Goal: Task Accomplishment & Management: Use online tool/utility

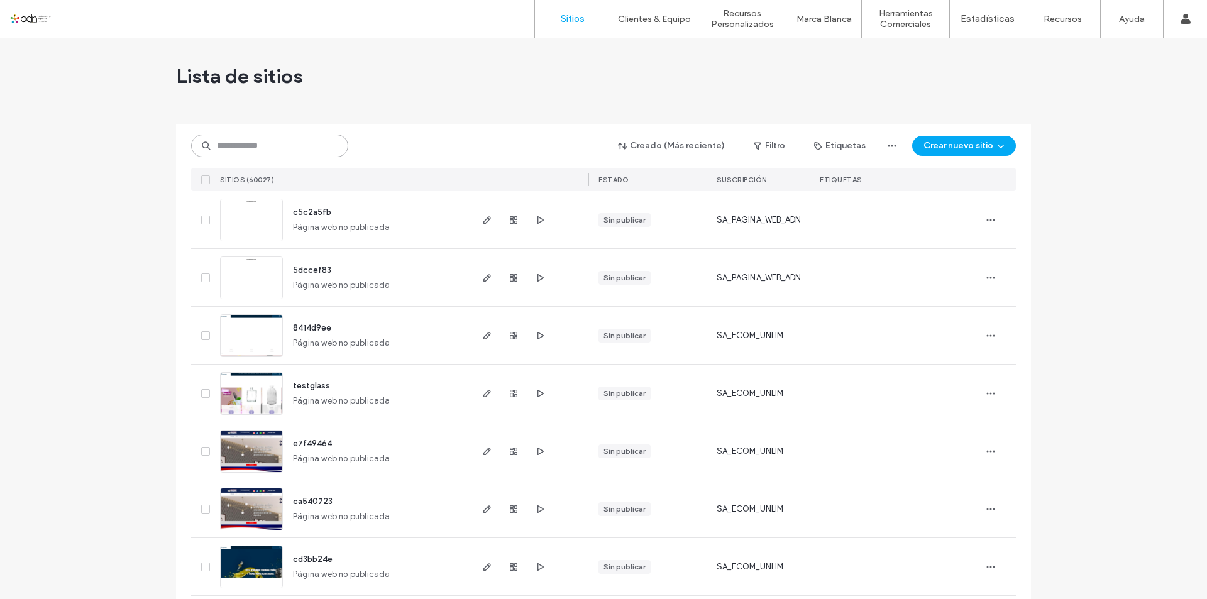
click at [283, 153] on input at bounding box center [269, 146] width 157 height 23
paste input "**********"
type input "**********"
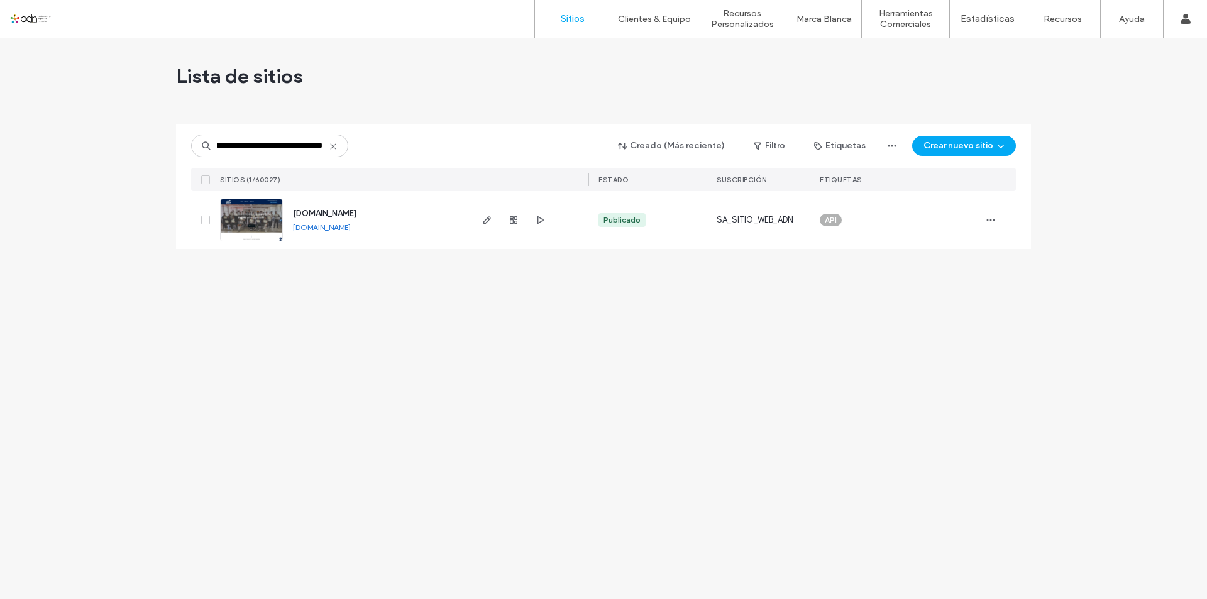
click at [257, 226] on img at bounding box center [252, 242] width 62 height 86
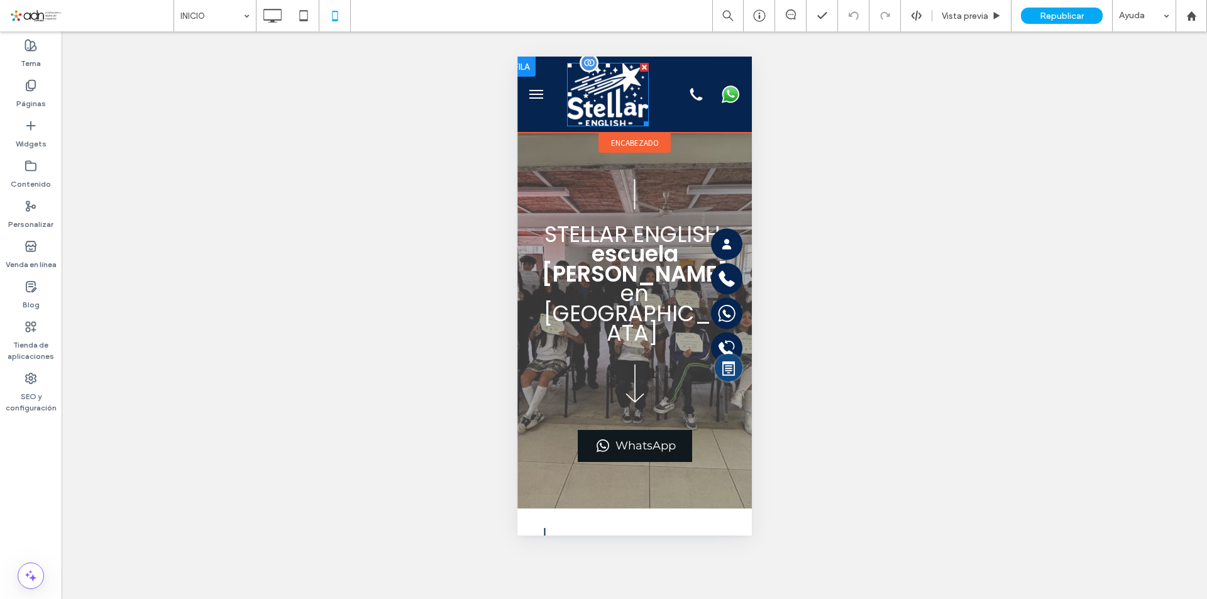
click at [617, 97] on img at bounding box center [607, 94] width 82 height 63
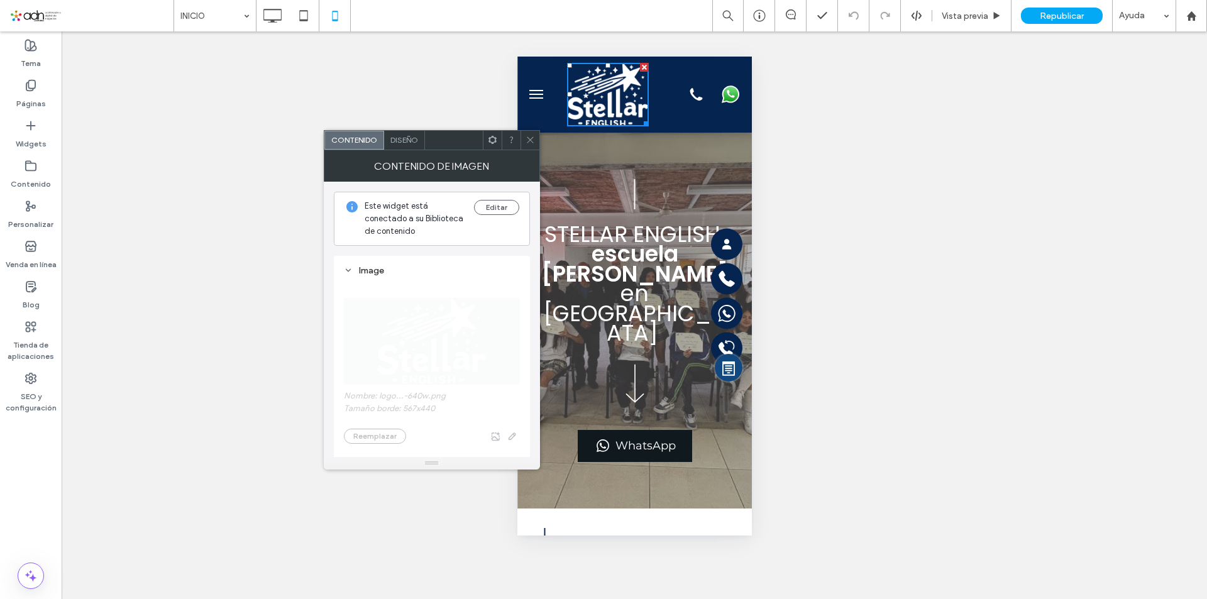
click at [528, 141] on icon at bounding box center [530, 139] width 9 height 9
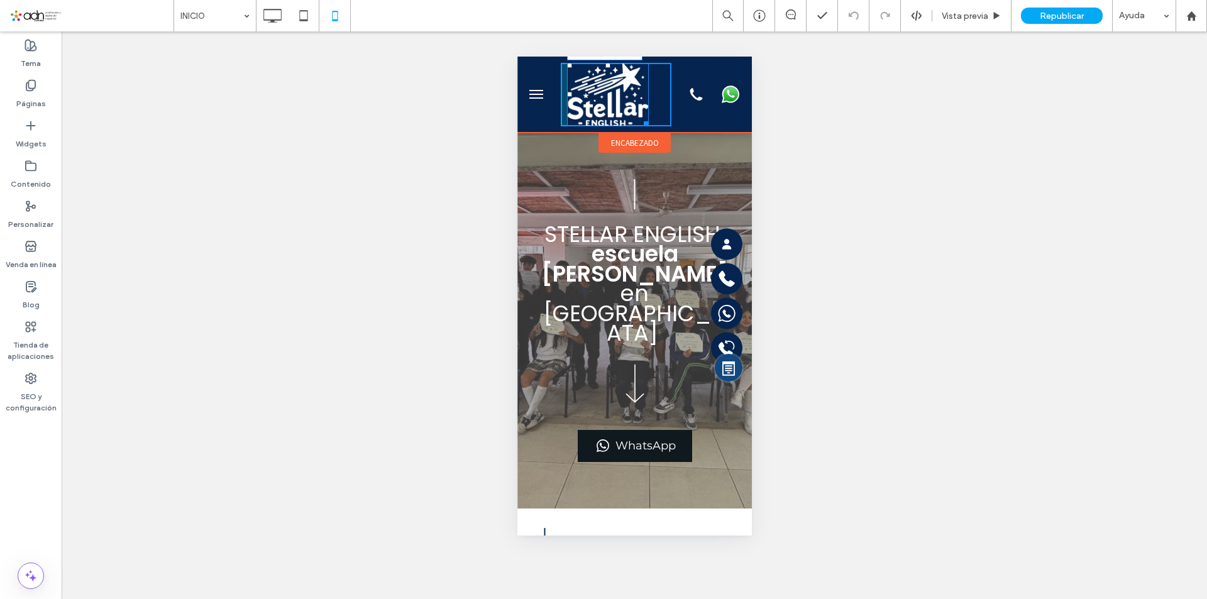
drag, startPoint x: 643, startPoint y: 122, endPoint x: 639, endPoint y: 107, distance: 15.7
click at [639, 107] on div "W:99.0625 H:76.875" at bounding box center [615, 94] width 111 height 63
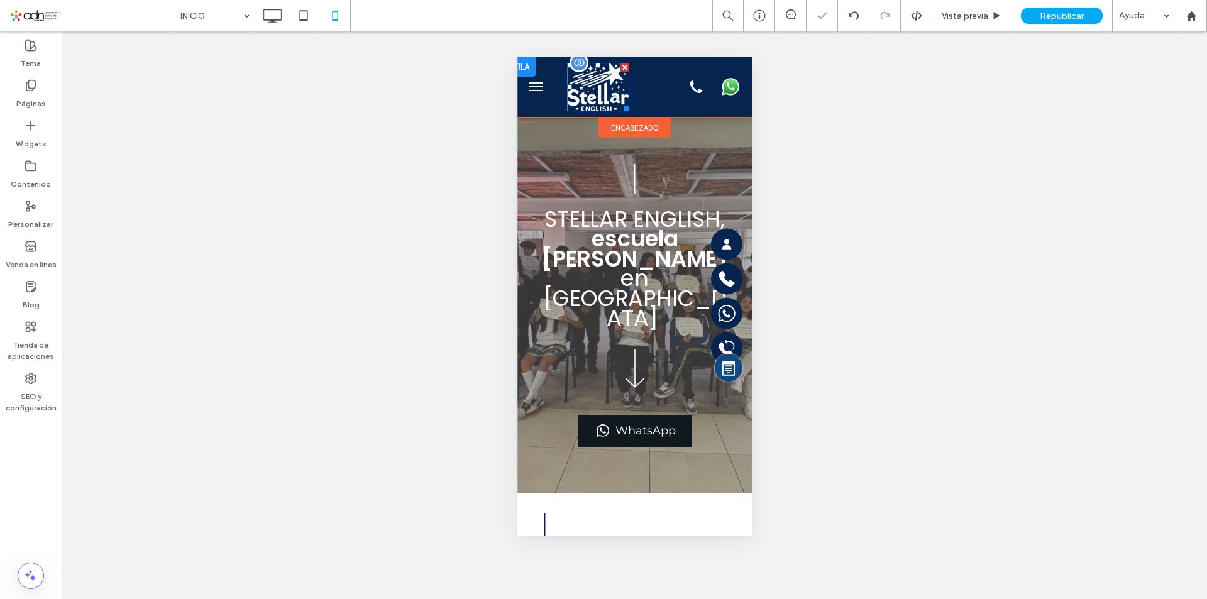
click at [587, 88] on img at bounding box center [597, 87] width 62 height 48
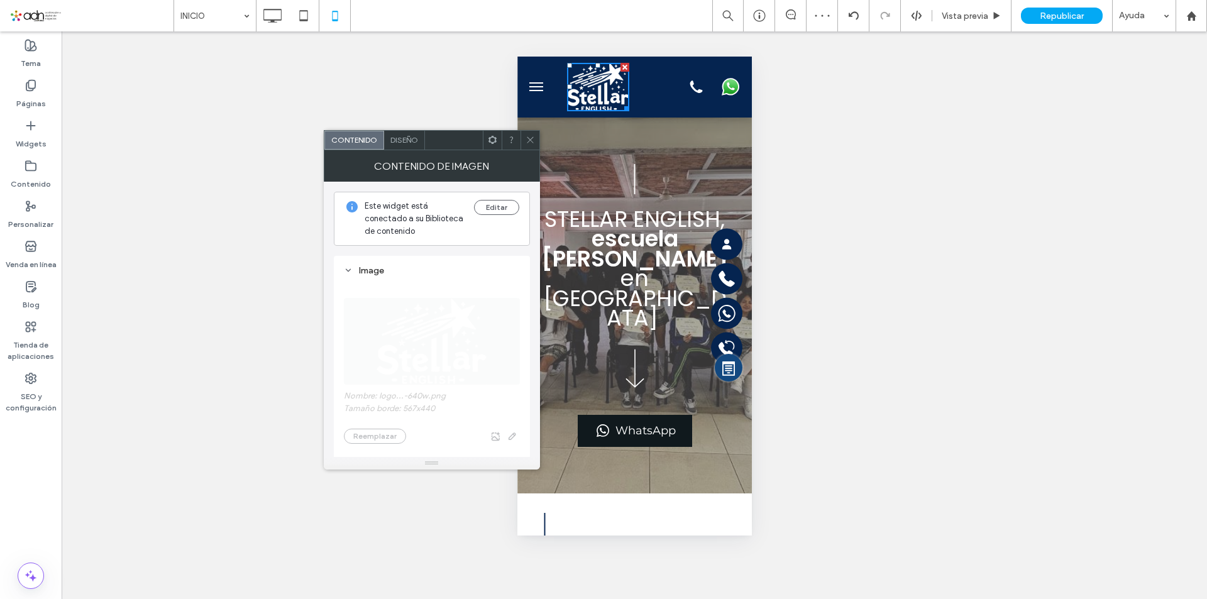
click at [494, 143] on use at bounding box center [492, 140] width 8 height 8
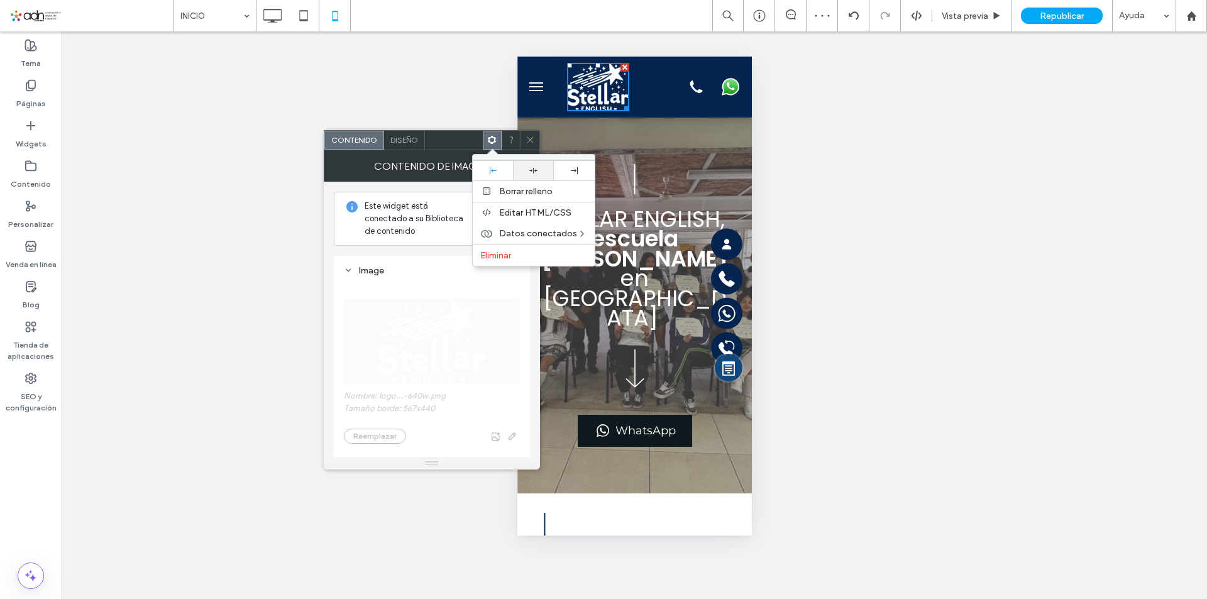
click at [529, 170] on use at bounding box center [533, 170] width 8 height 6
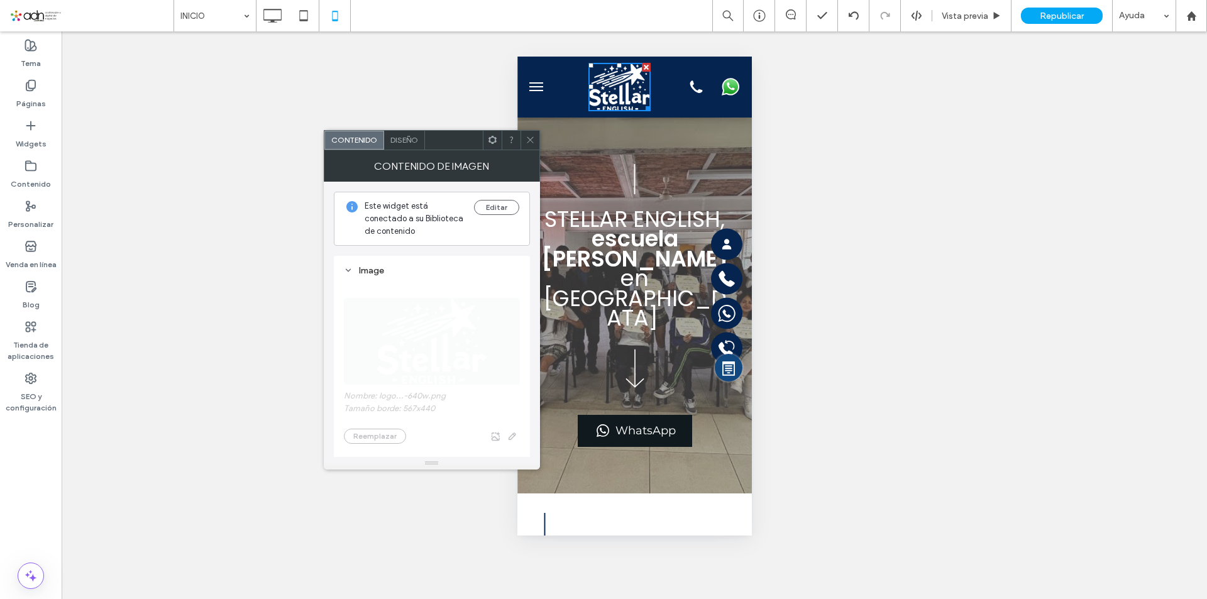
click at [529, 139] on use at bounding box center [530, 140] width 6 height 6
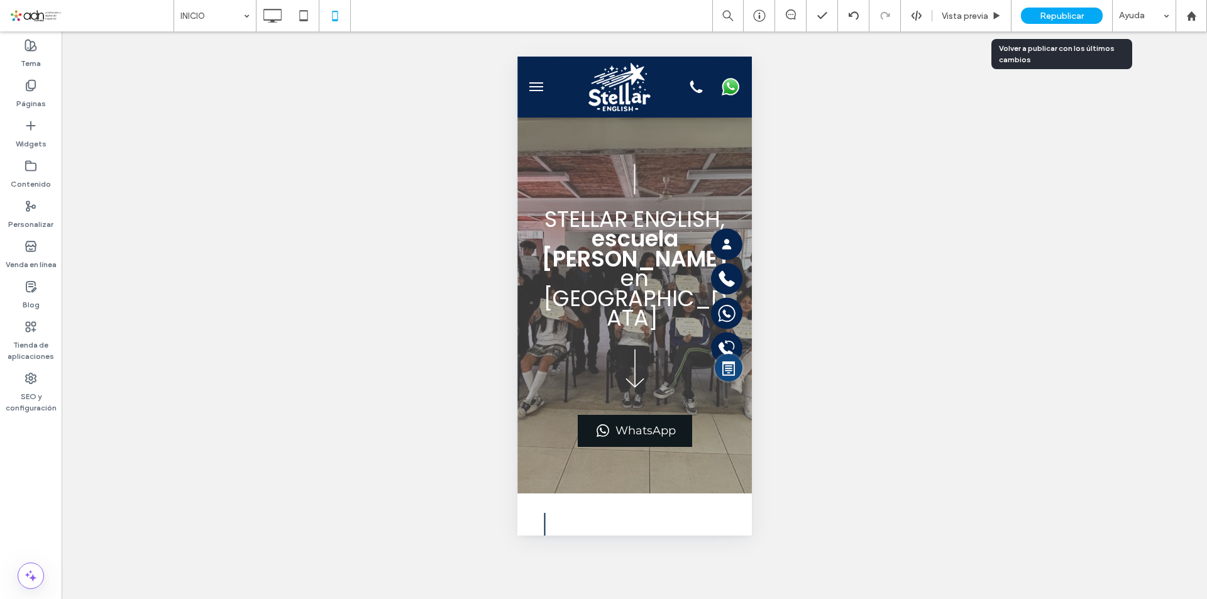
click at [1052, 19] on span "Republicar" at bounding box center [1062, 16] width 44 height 11
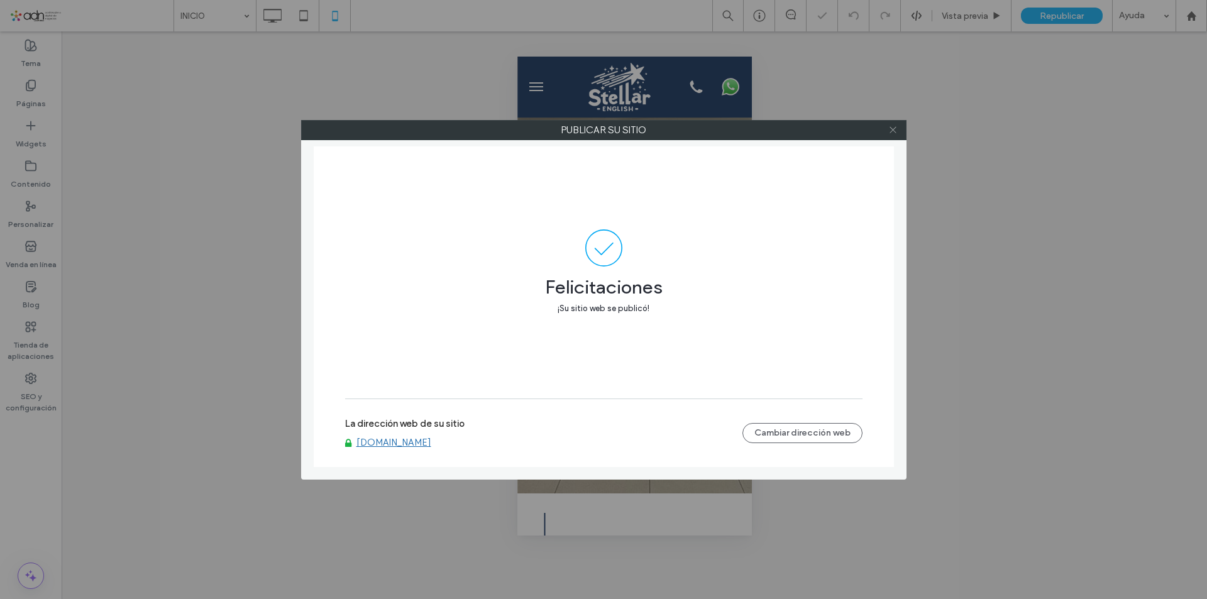
click at [889, 130] on icon at bounding box center [892, 129] width 9 height 9
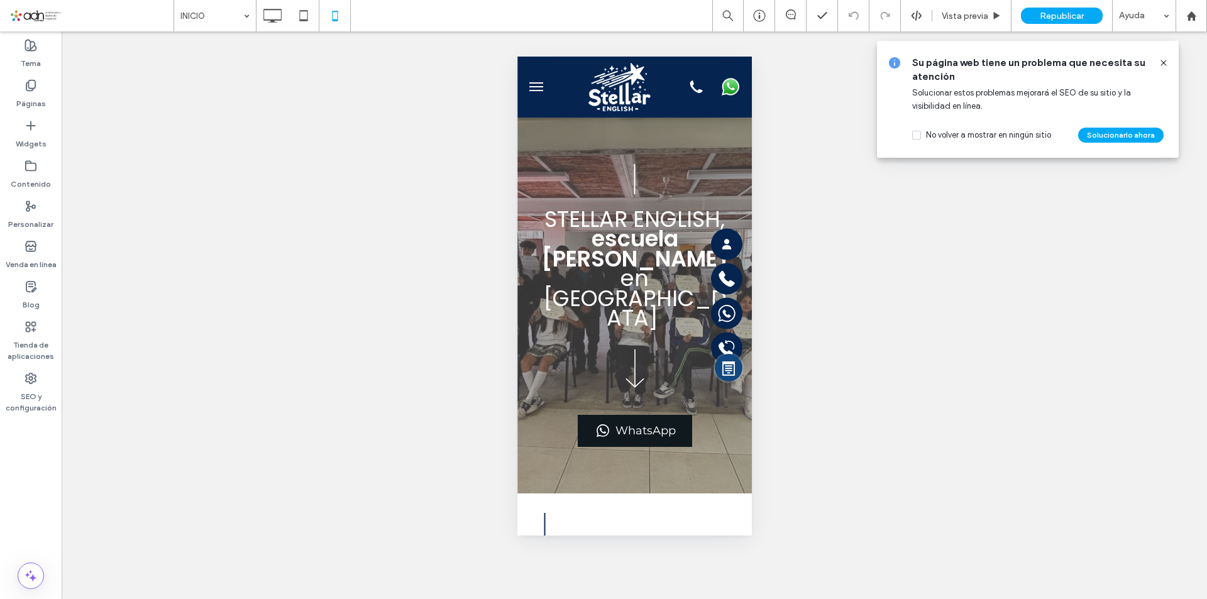
click at [1160, 63] on icon at bounding box center [1164, 63] width 10 height 10
